Goal: Task Accomplishment & Management: Manage account settings

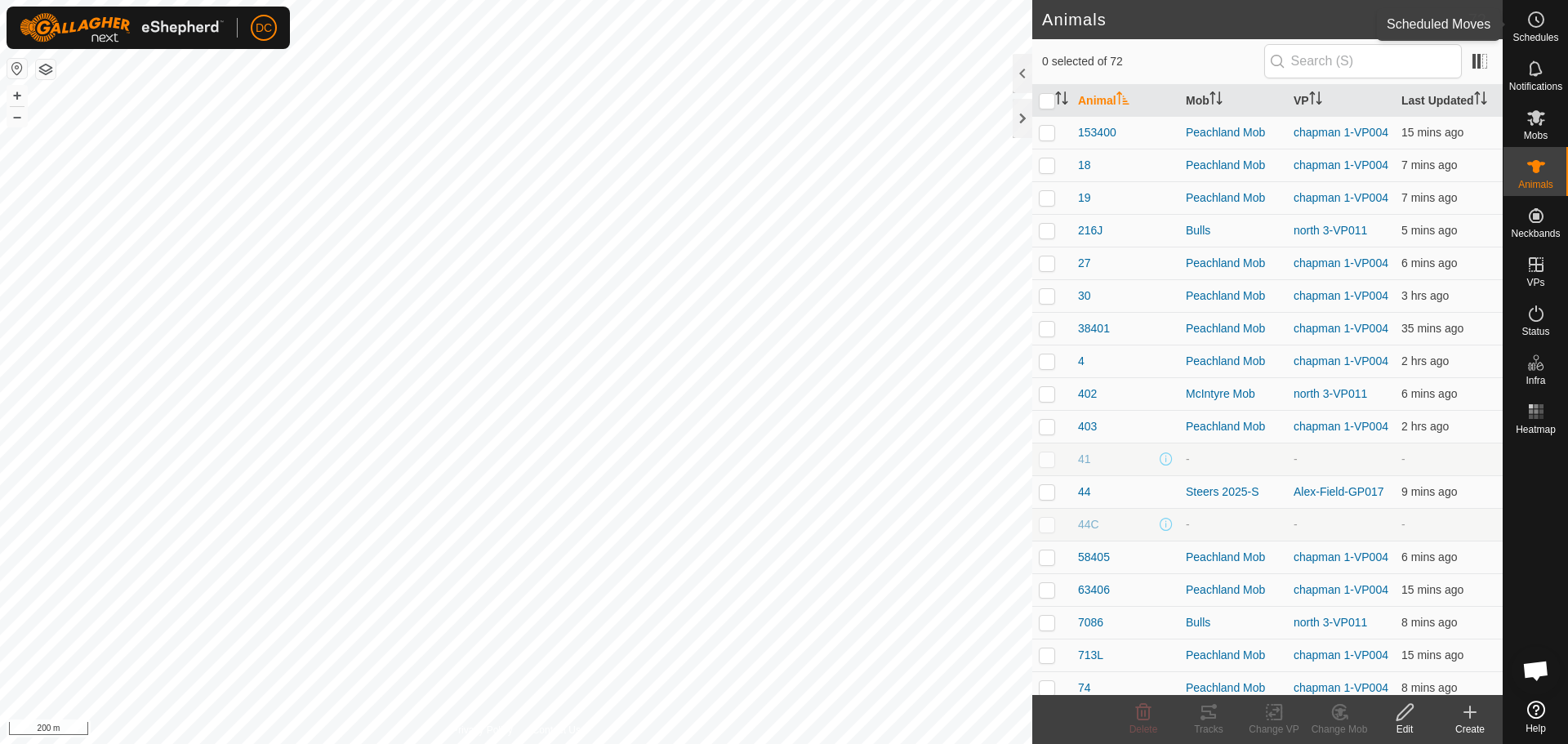
click at [1525, 23] on es-schedule-vp-svg-icon at bounding box center [1537, 20] width 29 height 26
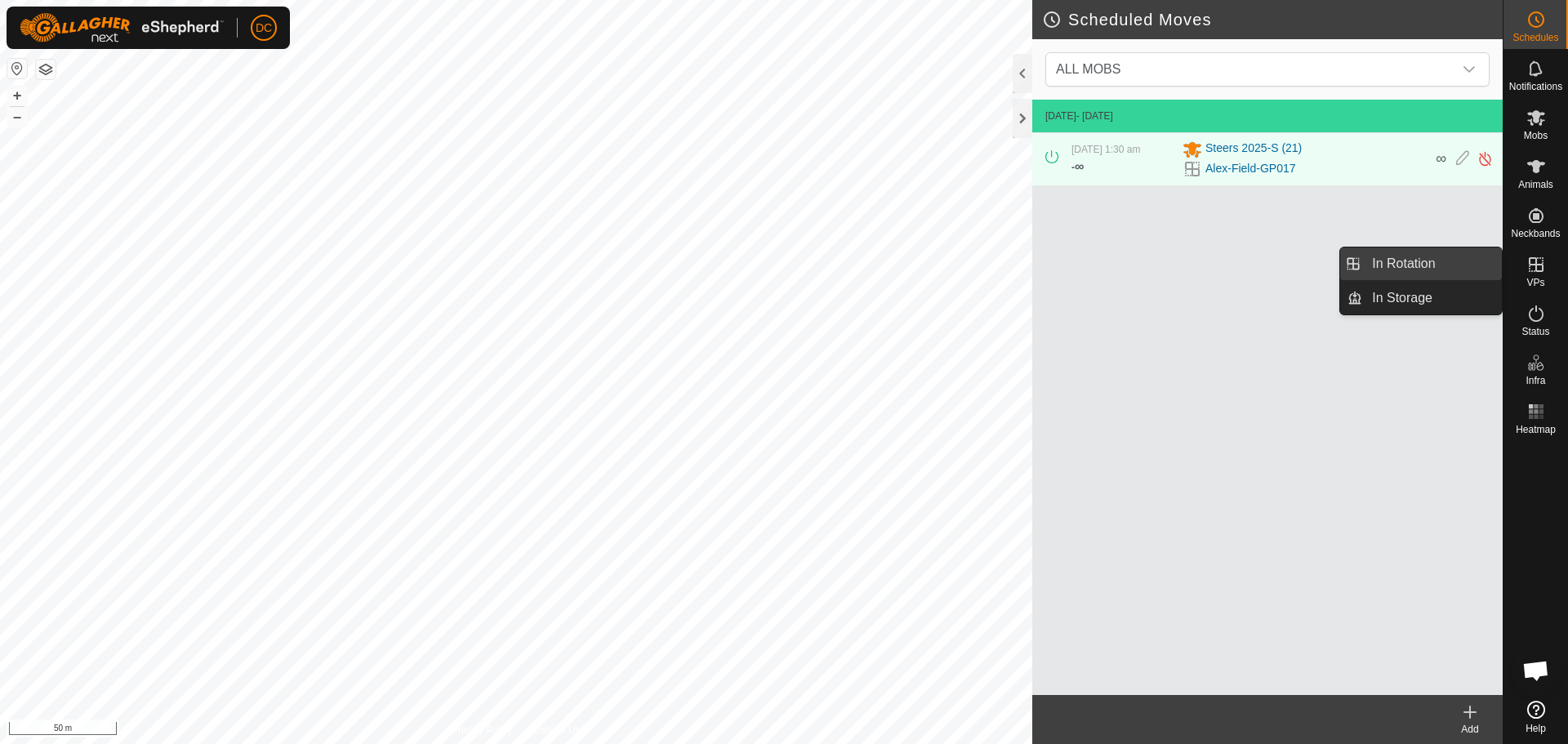
drag, startPoint x: 1494, startPoint y: 268, endPoint x: 1428, endPoint y: 261, distance: 66.4
click at [1428, 261] on link "In Rotation" at bounding box center [1432, 264] width 140 height 33
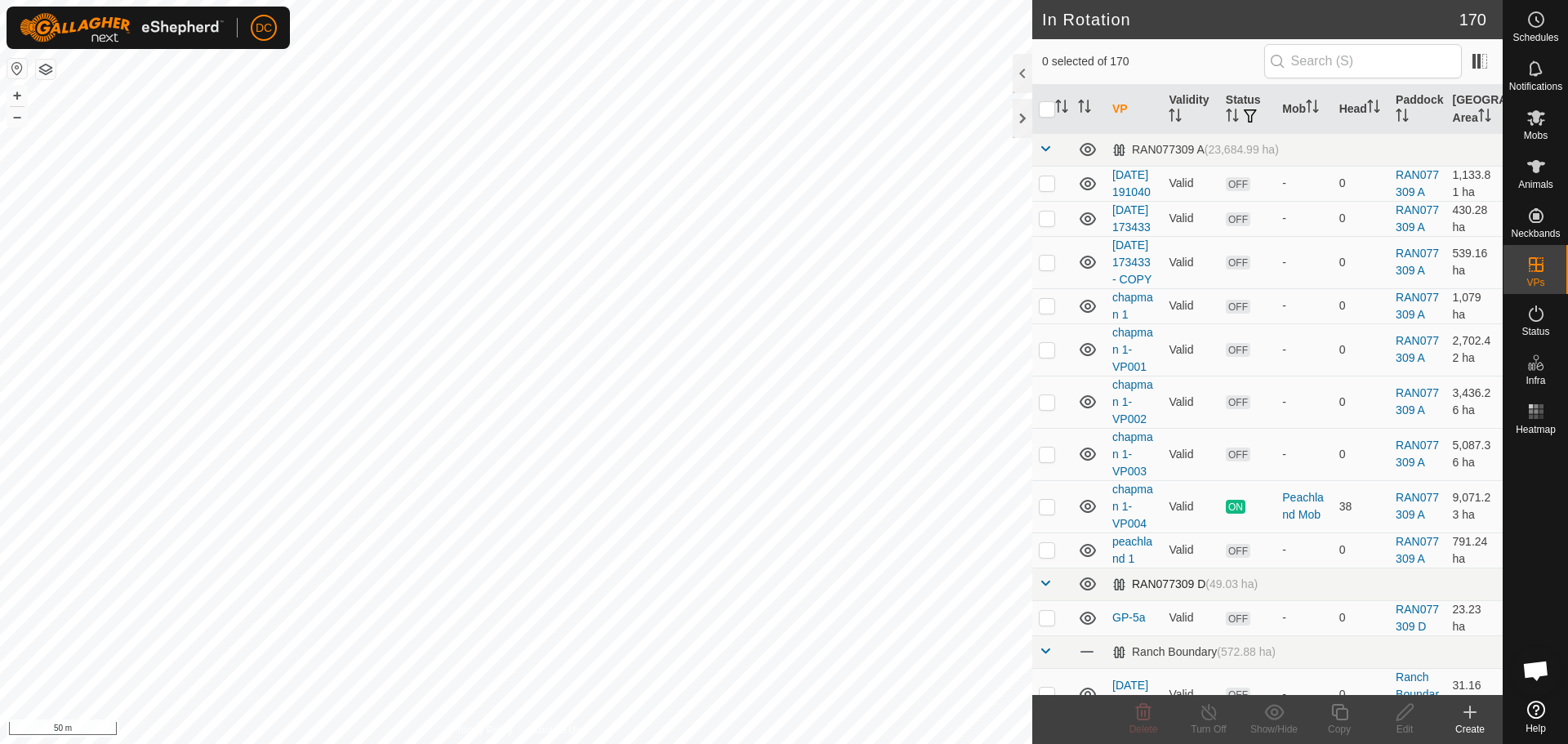
click at [1048, 590] on span at bounding box center [1045, 583] width 13 height 13
click at [1048, 623] on span at bounding box center [1045, 616] width 13 height 13
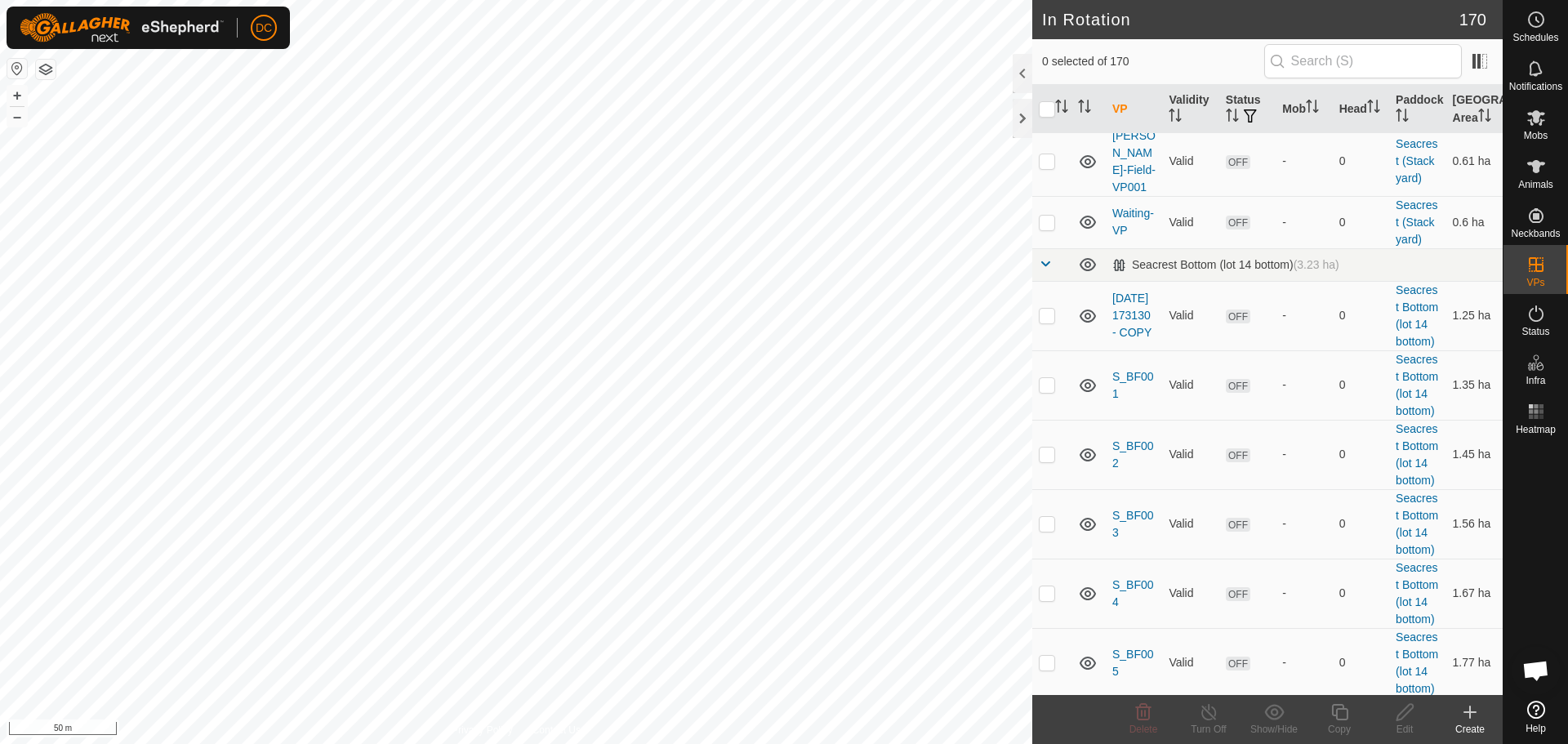
scroll to position [1797, 0]
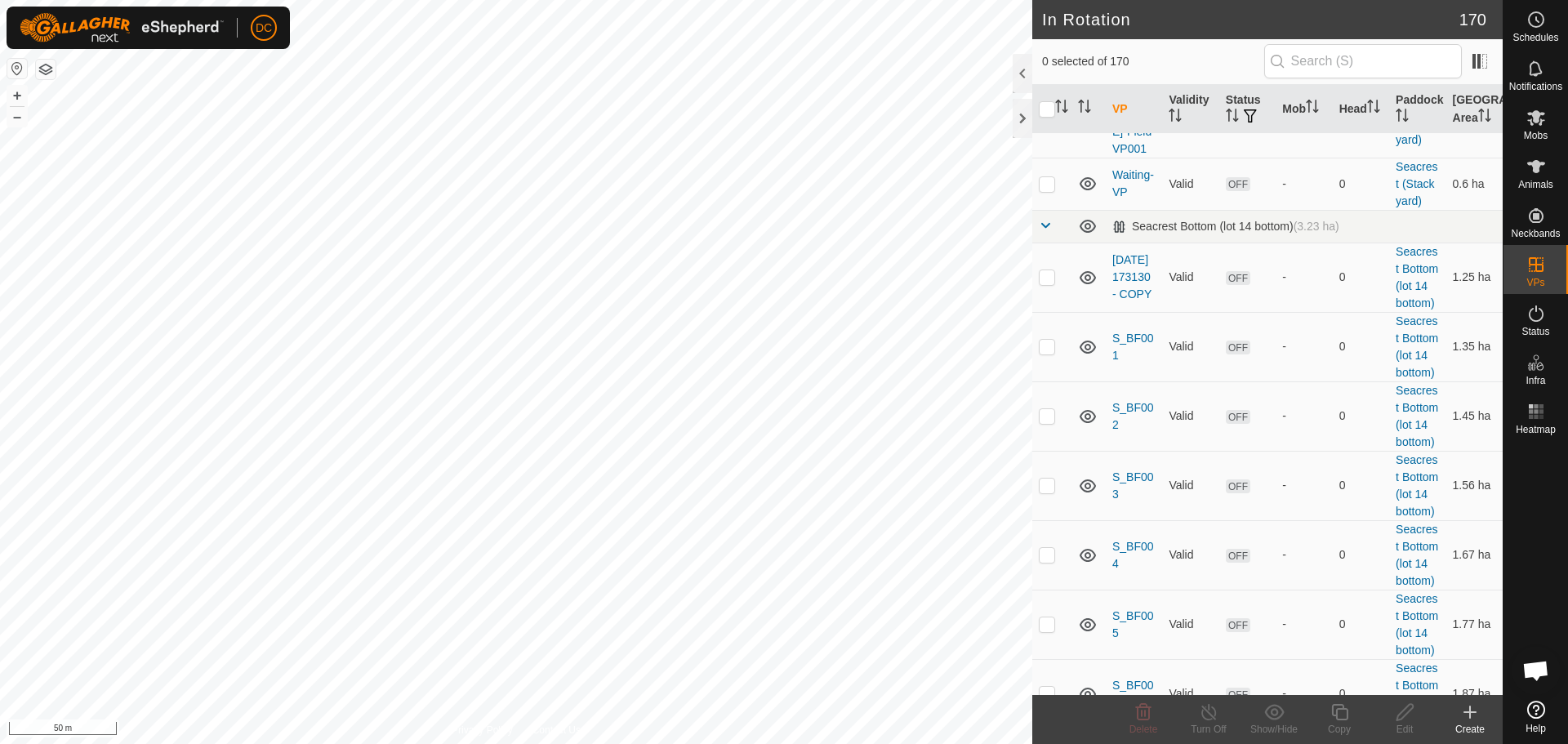
checkbox input "true"
click at [1404, 713] on icon at bounding box center [1406, 712] width 21 height 20
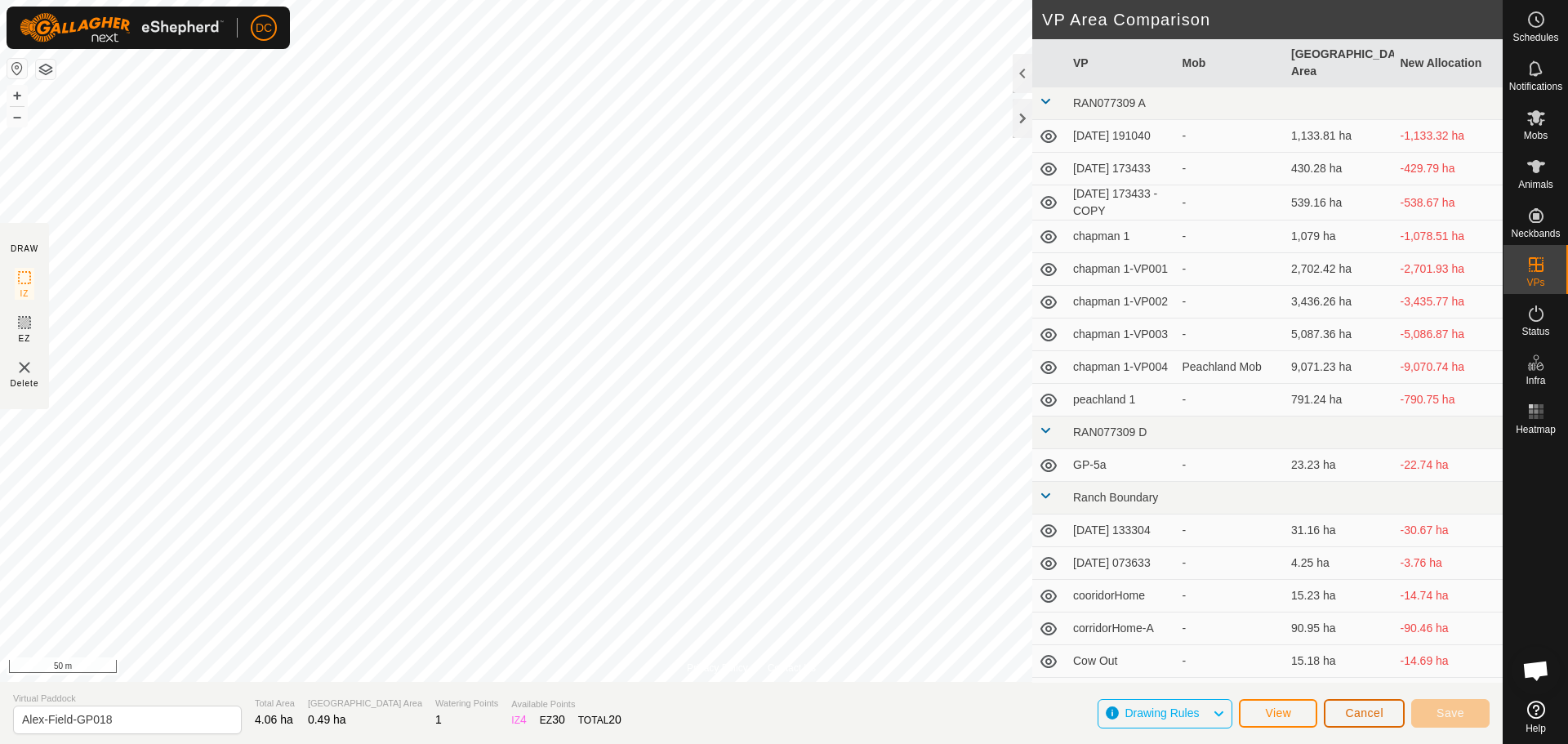
click at [1367, 712] on span "Cancel" at bounding box center [1364, 713] width 38 height 13
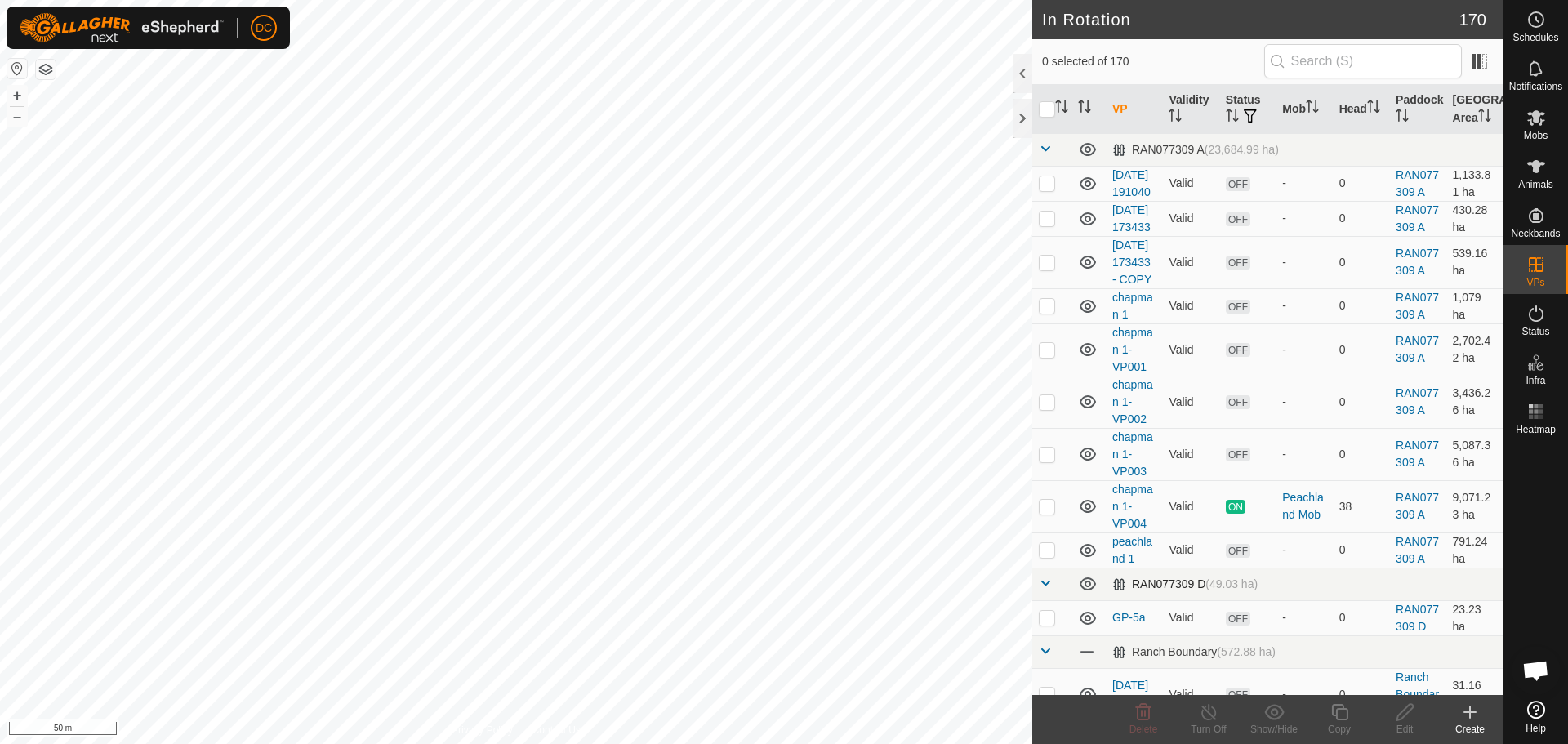
click at [1049, 590] on span at bounding box center [1045, 583] width 13 height 13
click at [1047, 623] on span at bounding box center [1045, 616] width 13 height 13
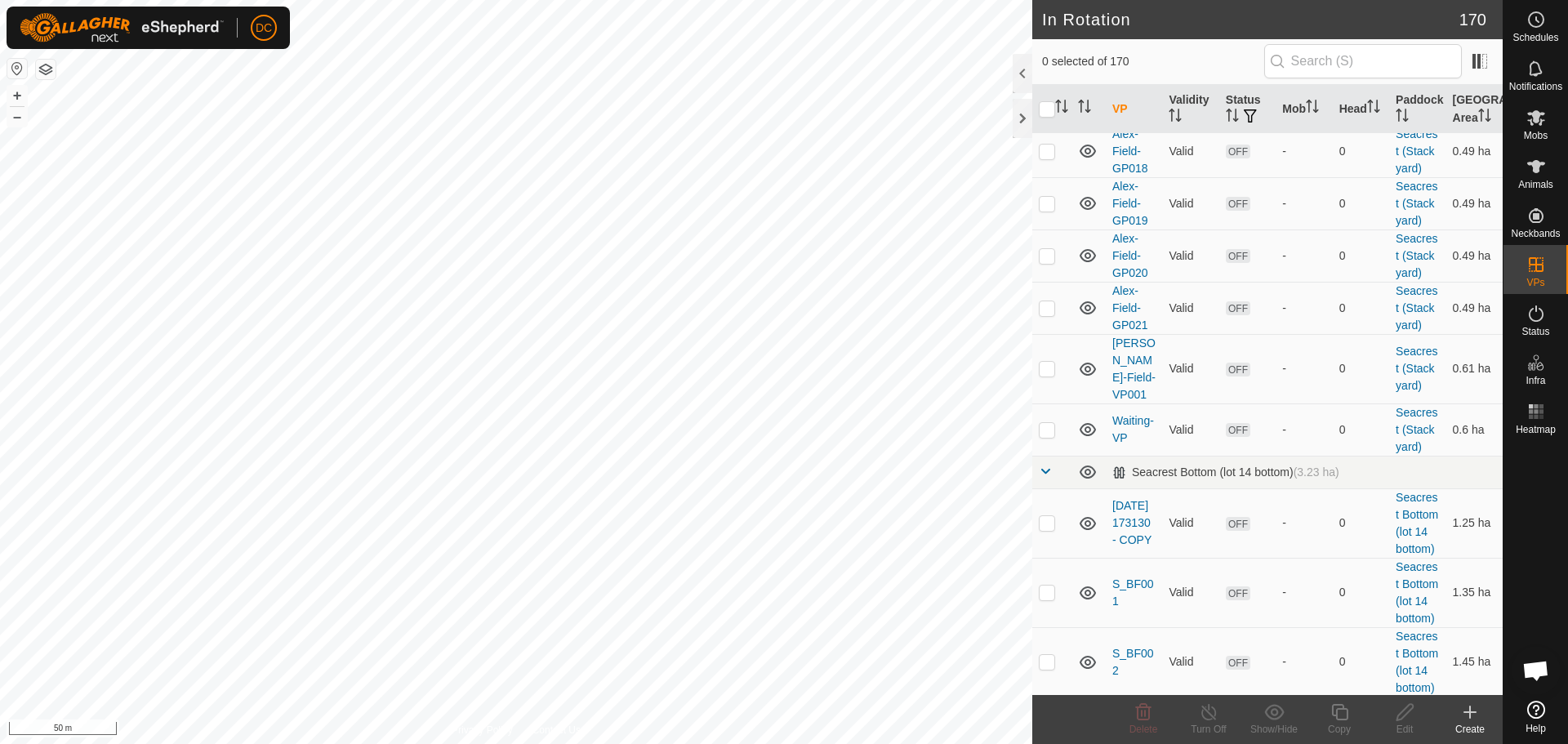
scroll to position [1552, 0]
click at [1043, 209] on p-checkbox at bounding box center [1047, 202] width 16 height 13
checkbox input "true"
click at [1398, 715] on icon at bounding box center [1405, 712] width 16 height 16
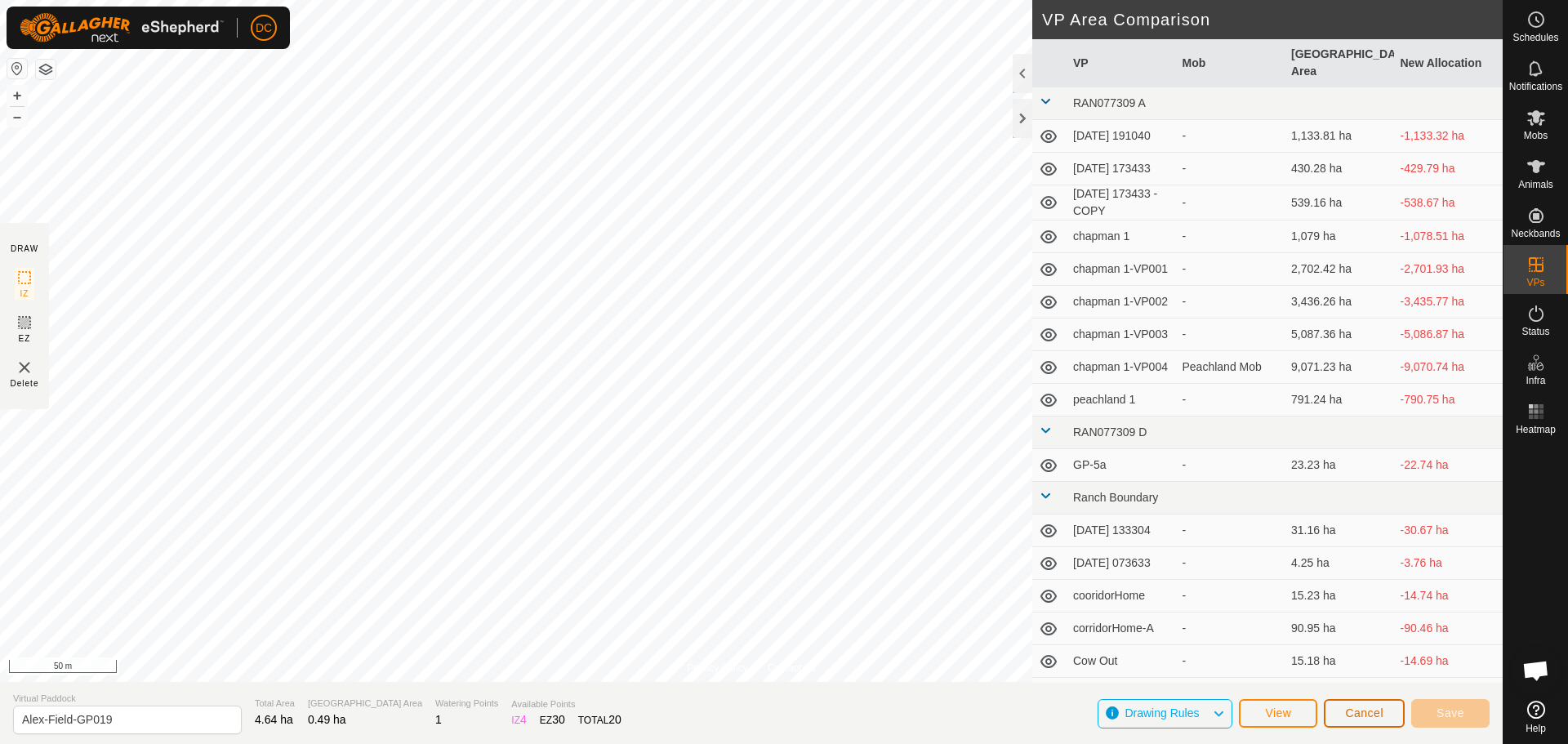
click at [1353, 711] on span "Cancel" at bounding box center [1364, 713] width 38 height 13
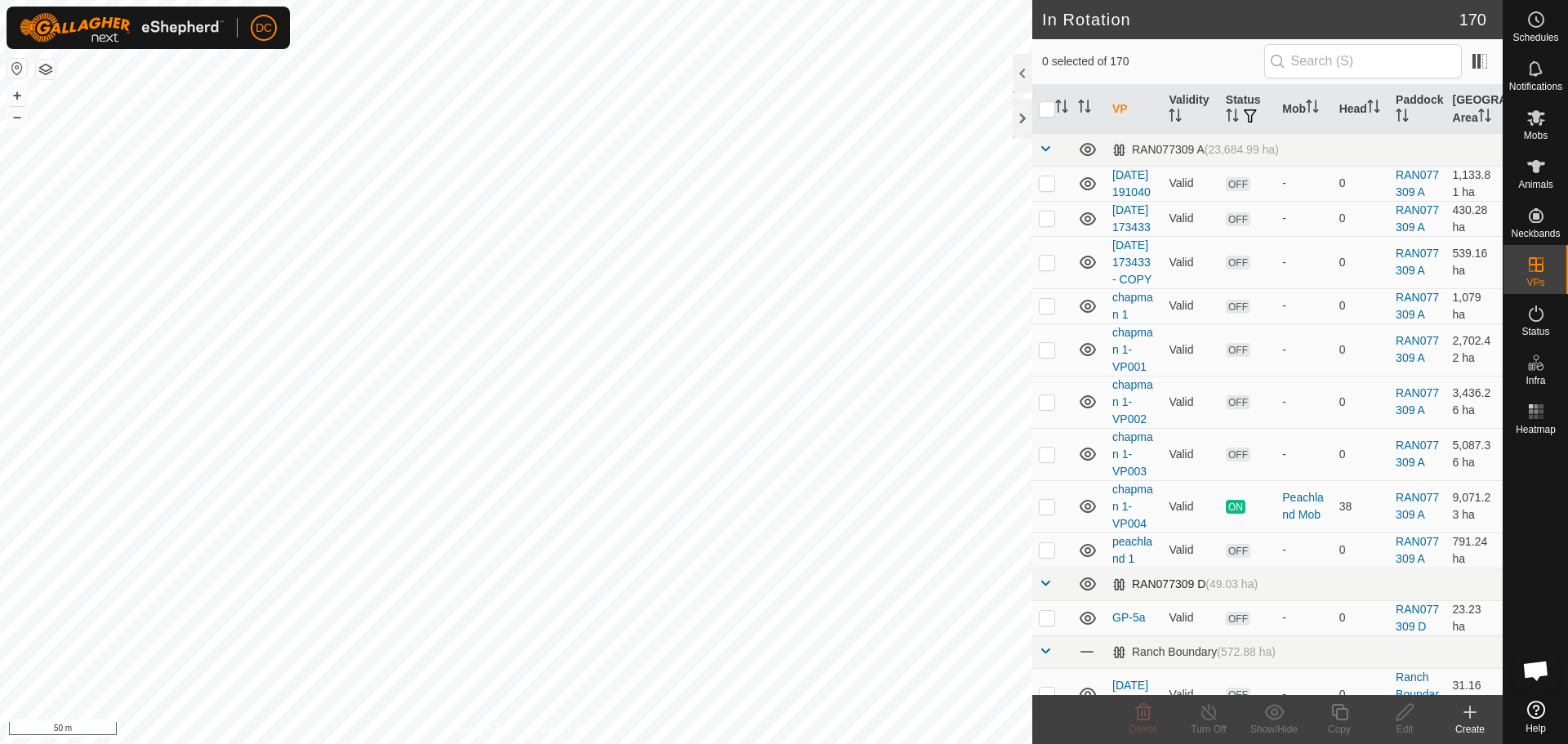
click at [1044, 590] on span at bounding box center [1045, 583] width 13 height 13
click at [1045, 623] on span at bounding box center [1045, 616] width 13 height 13
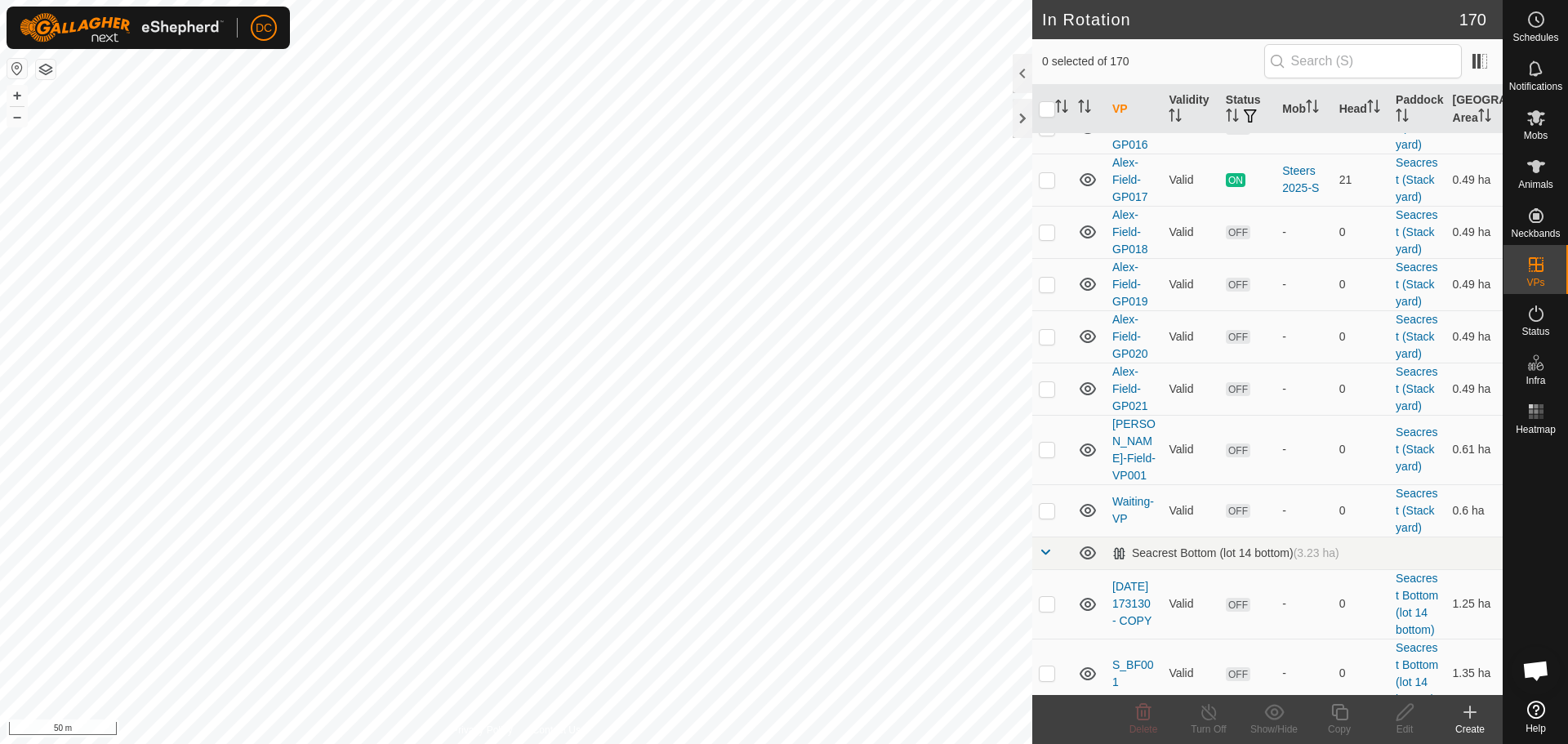
scroll to position [1634, 0]
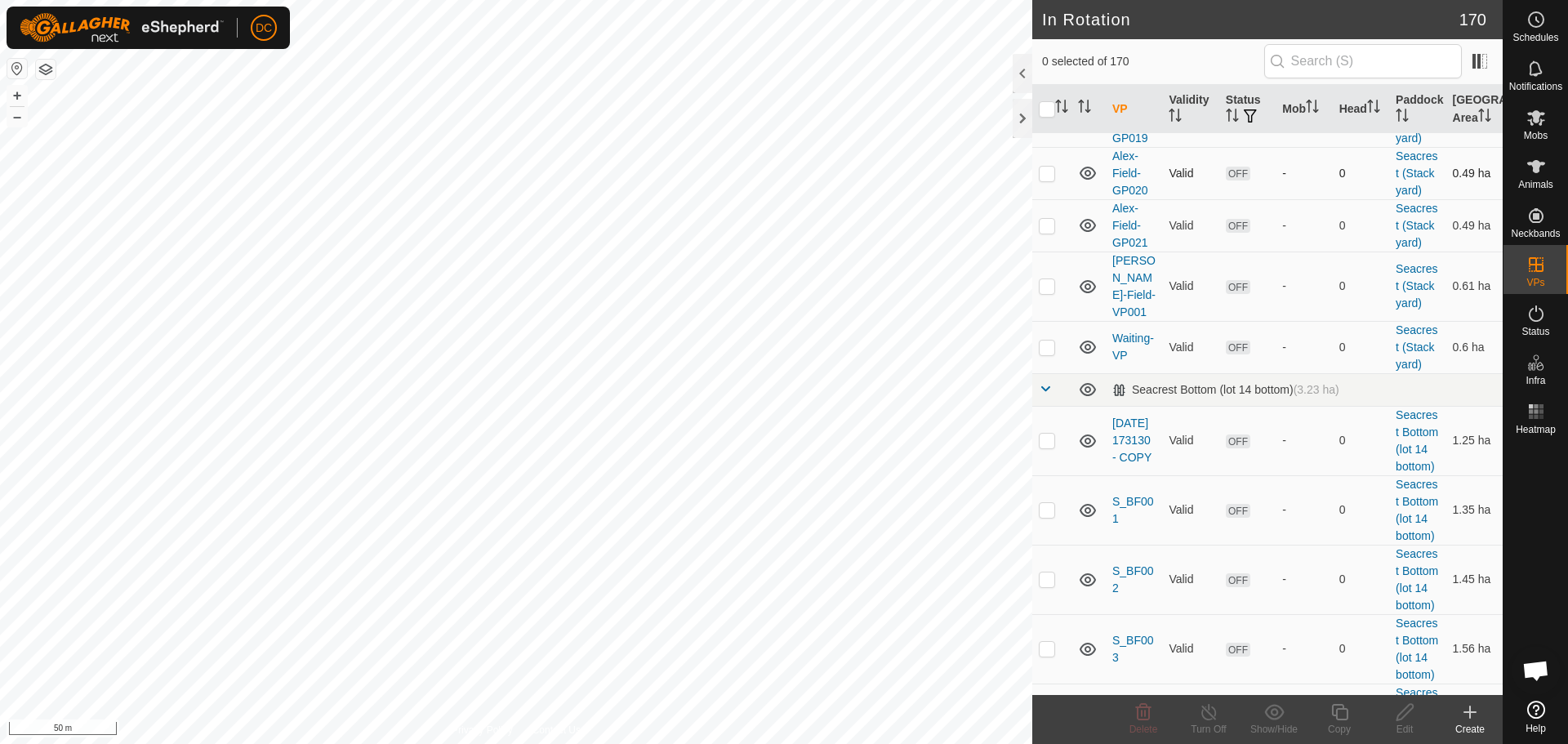
click at [1042, 179] on p-checkbox at bounding box center [1047, 173] width 16 height 13
checkbox input "true"
click at [1402, 715] on icon at bounding box center [1406, 712] width 21 height 20
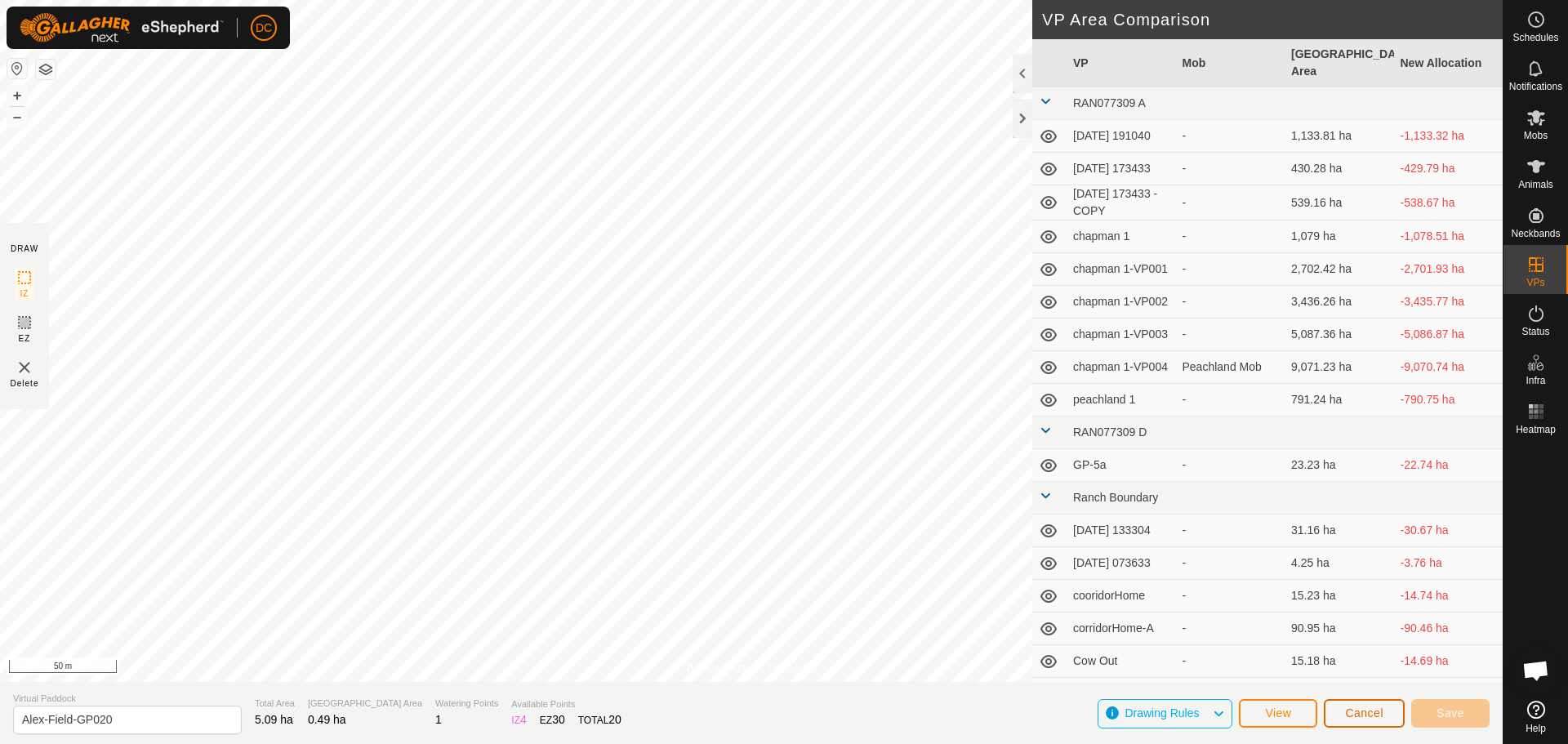
click at [1359, 712] on span "Cancel" at bounding box center [1364, 713] width 38 height 13
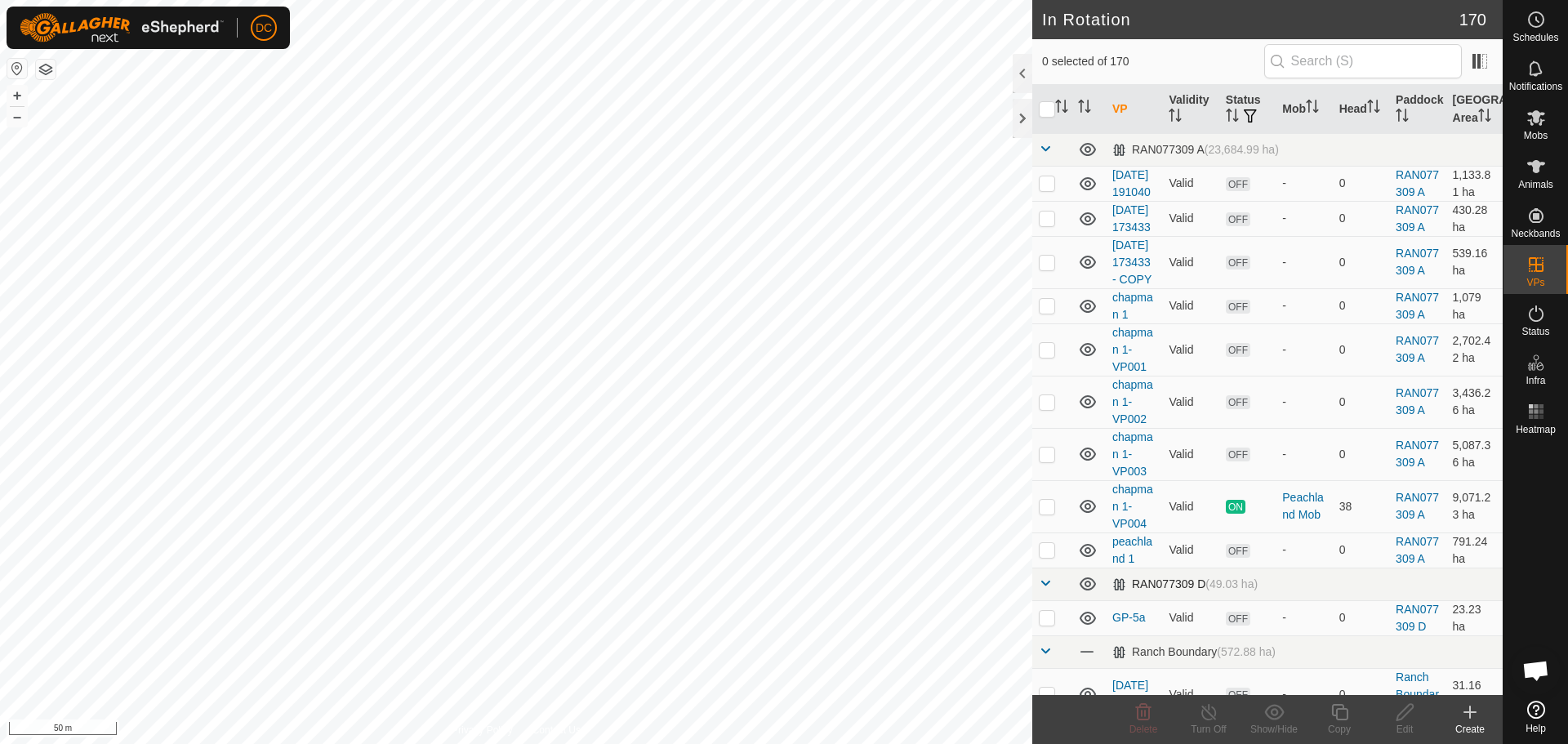
click at [1047, 590] on span at bounding box center [1045, 583] width 13 height 13
click at [1049, 623] on span at bounding box center [1045, 616] width 13 height 13
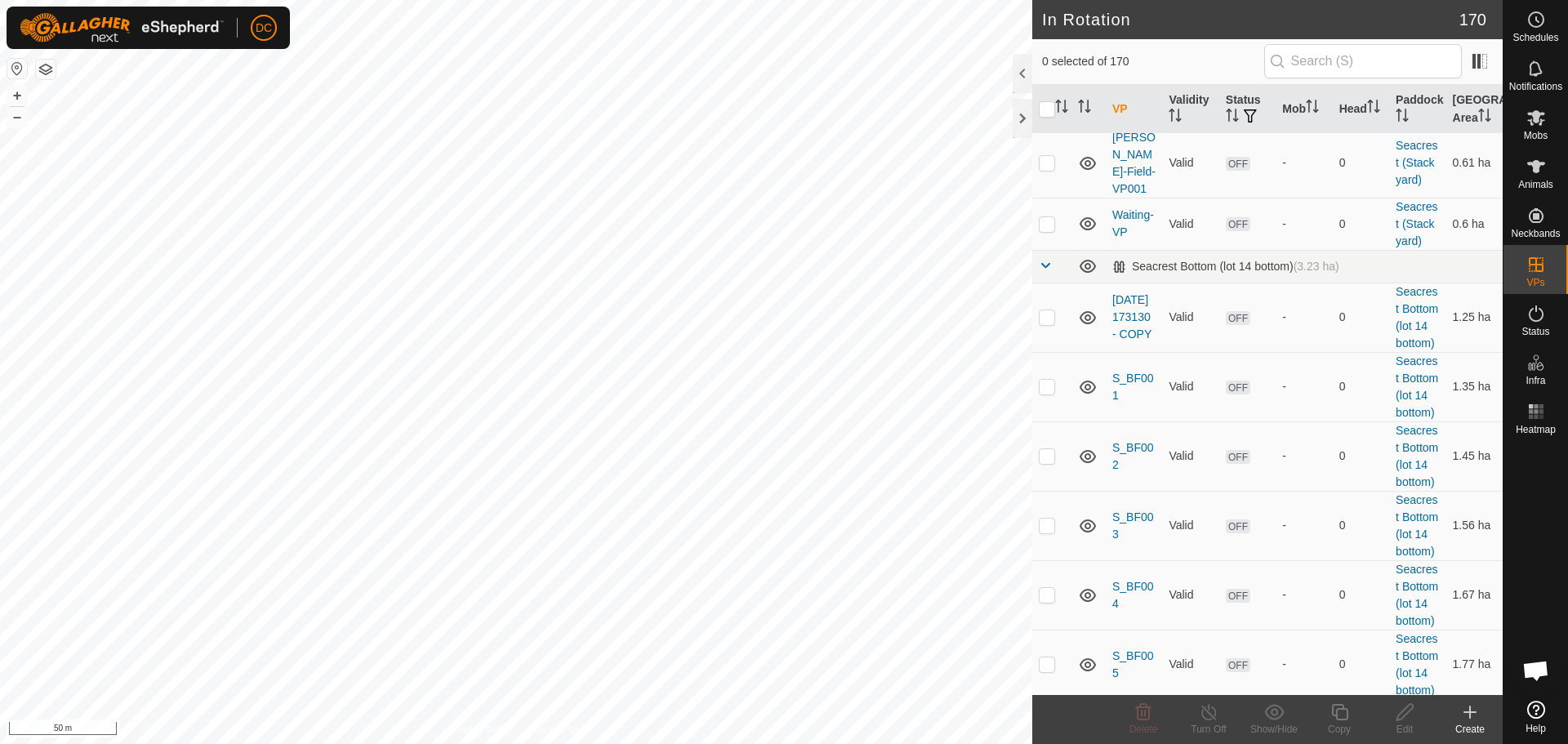
scroll to position [1797, 0]
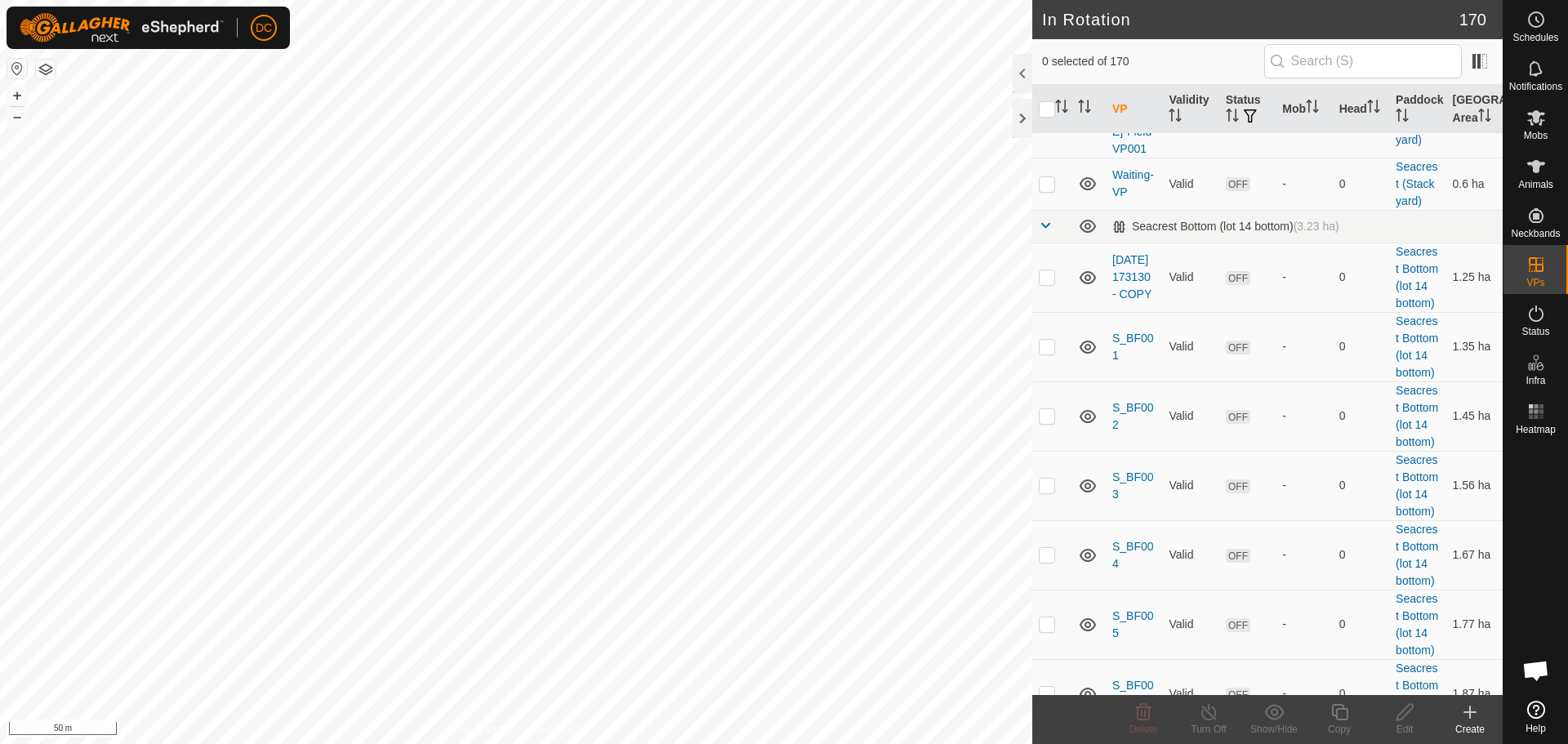
click at [1051, 69] on p-checkbox at bounding box center [1047, 62] width 16 height 13
checkbox input "true"
click at [1408, 714] on icon at bounding box center [1405, 712] width 16 height 16
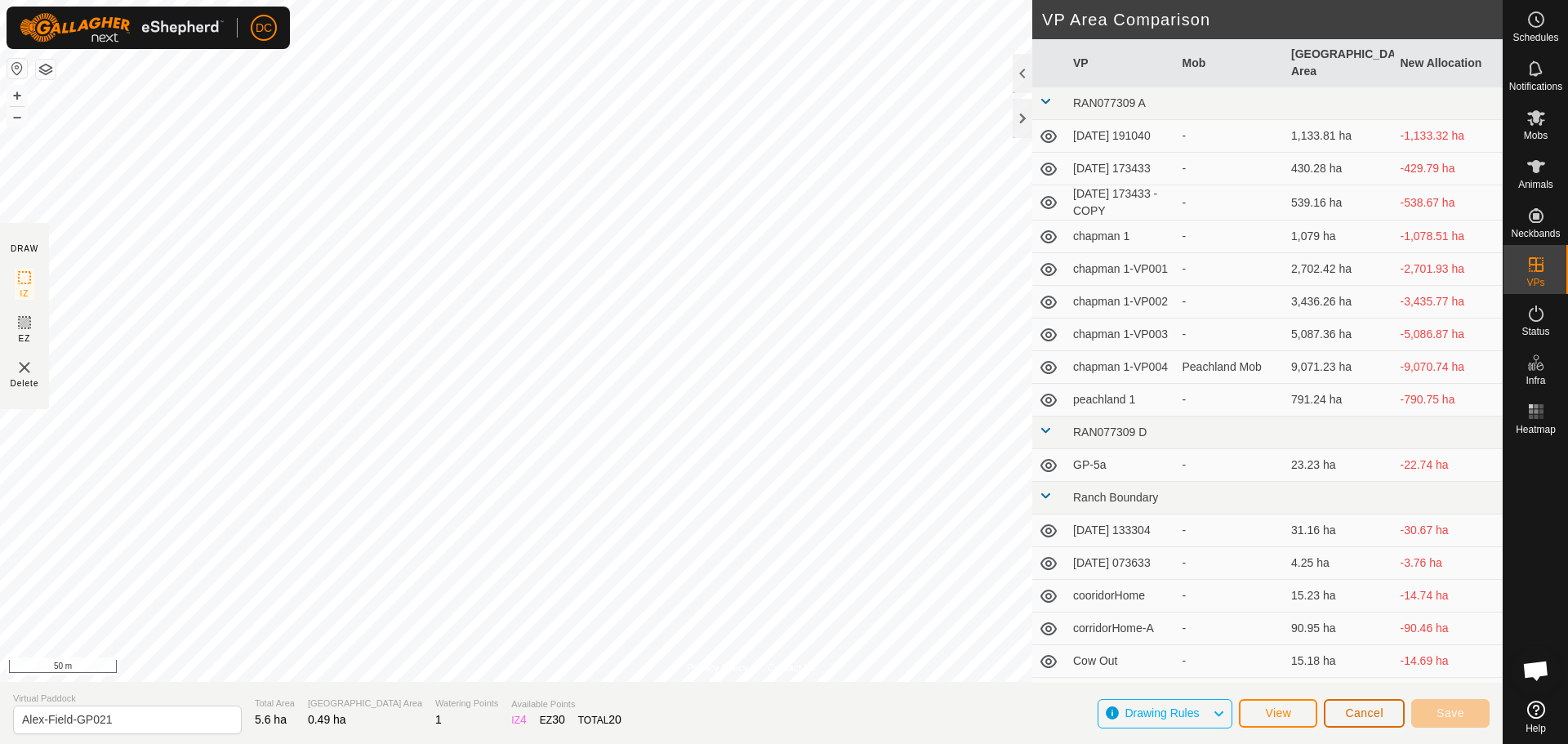
click at [1375, 718] on span "Cancel" at bounding box center [1364, 713] width 38 height 13
